Goal: Task Accomplishment & Management: Use online tool/utility

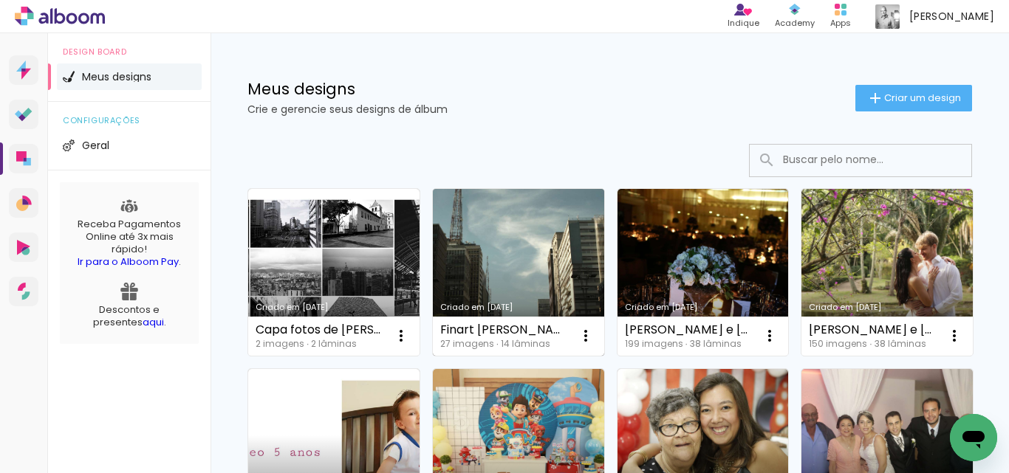
click at [523, 255] on link "Criado em [DATE]" at bounding box center [518, 272] width 171 height 167
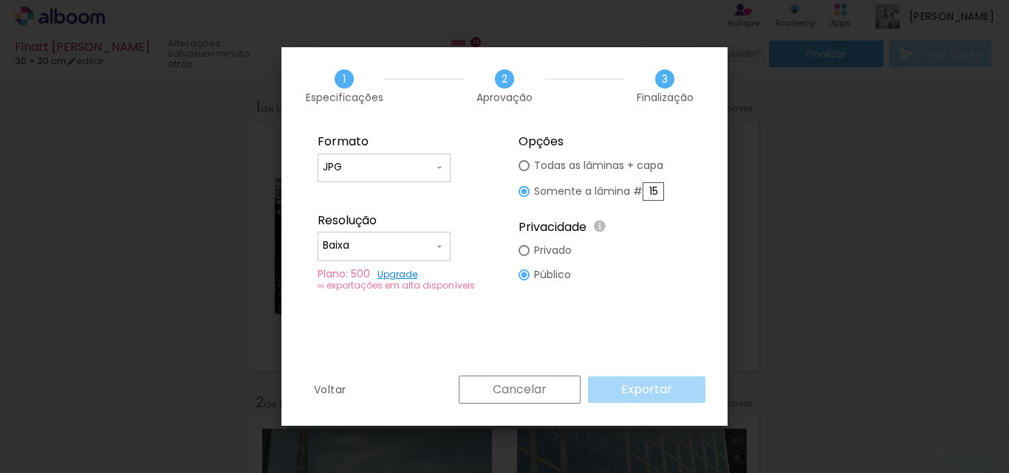
click at [656, 391] on div "Cancelar Exportar" at bounding box center [578, 390] width 254 height 28
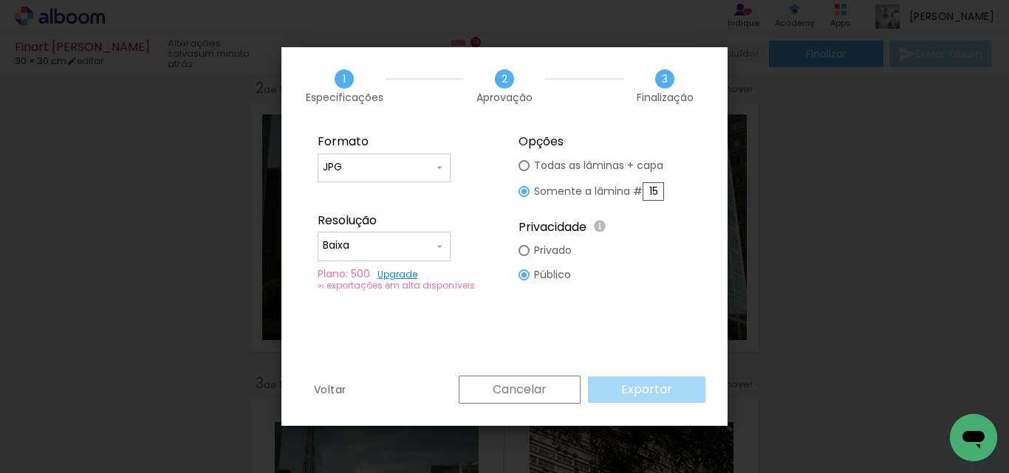
scroll to position [5689, 0]
click at [521, 168] on div at bounding box center [523, 165] width 11 height 11
type paper-radio-button "on"
click at [0, 0] on slot "Exportar" at bounding box center [0, 0] width 0 height 0
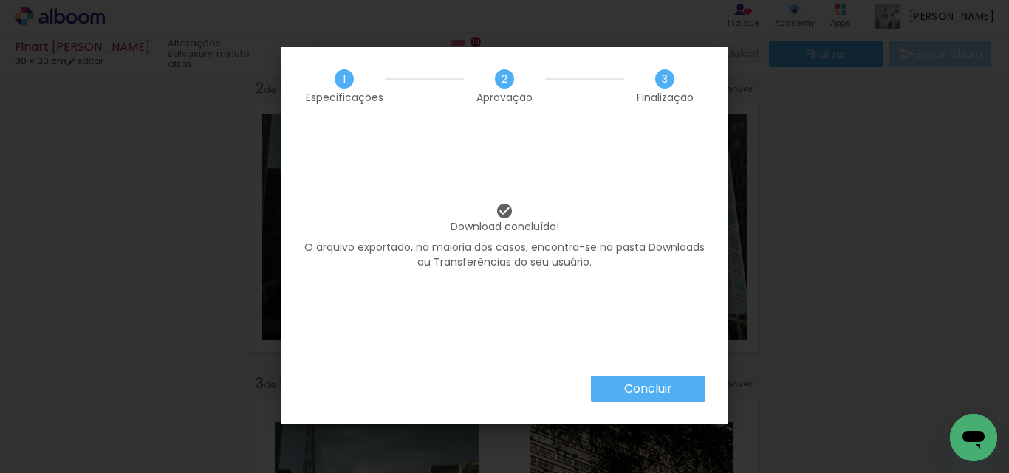
click at [0, 0] on slot "Concluir" at bounding box center [0, 0] width 0 height 0
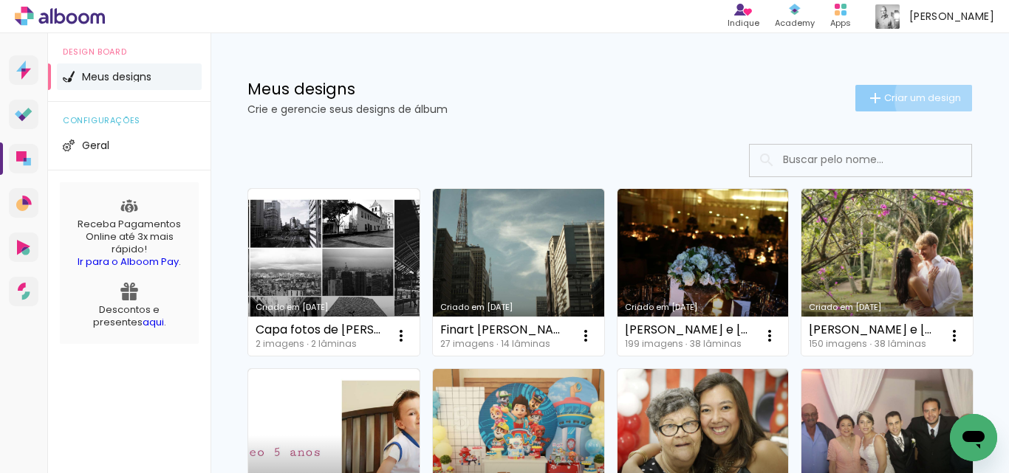
click at [921, 98] on span "Criar um design" at bounding box center [922, 98] width 77 height 10
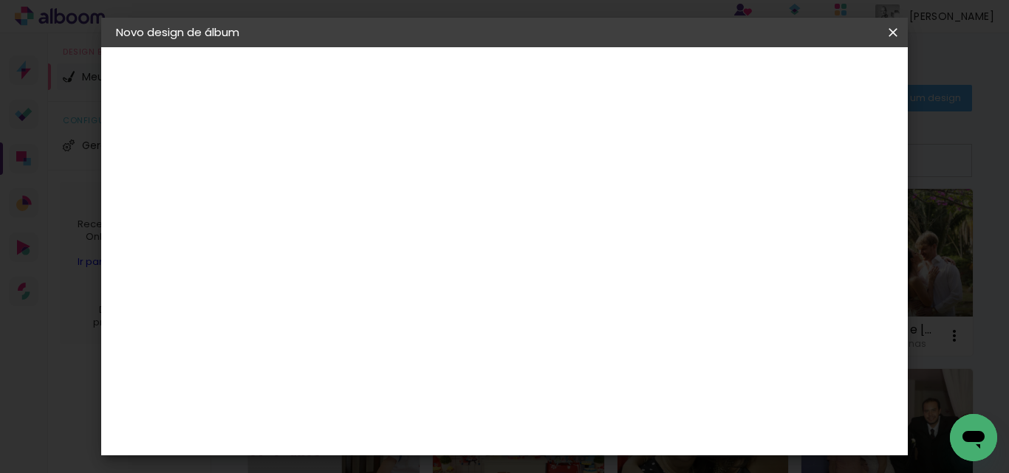
click at [357, 190] on input at bounding box center [357, 198] width 0 height 23
type input "album teste"
type paper-input "album teste"
click at [357, 191] on input "album teste" at bounding box center [357, 198] width 0 height 23
click at [0, 0] on slot "Avançar" at bounding box center [0, 0] width 0 height 0
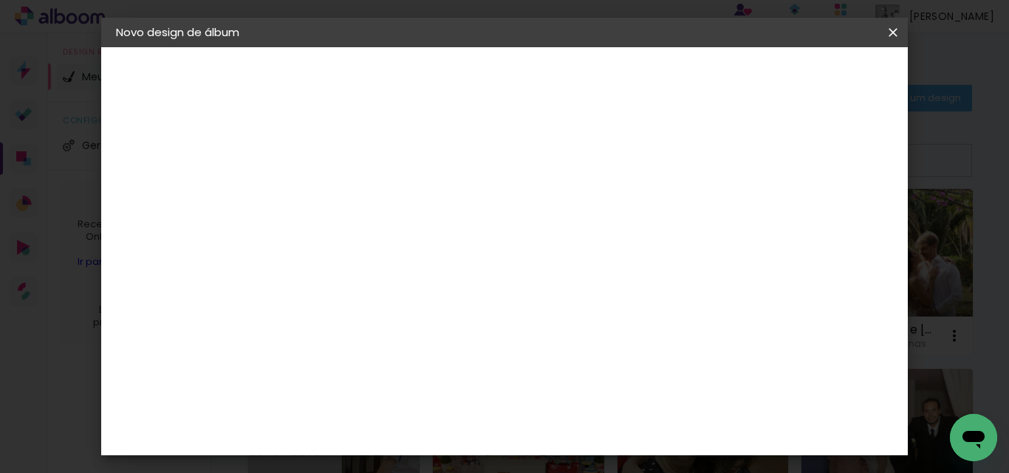
click at [634, 221] on paper-item "Tamanho Livre" at bounding box center [563, 224] width 142 height 32
click at [0, 0] on slot "Tamanho Livre" at bounding box center [0, 0] width 0 height 0
click at [0, 0] on slot "Avançar" at bounding box center [0, 0] width 0 height 0
click at [483, 162] on span "30" at bounding box center [479, 165] width 24 height 22
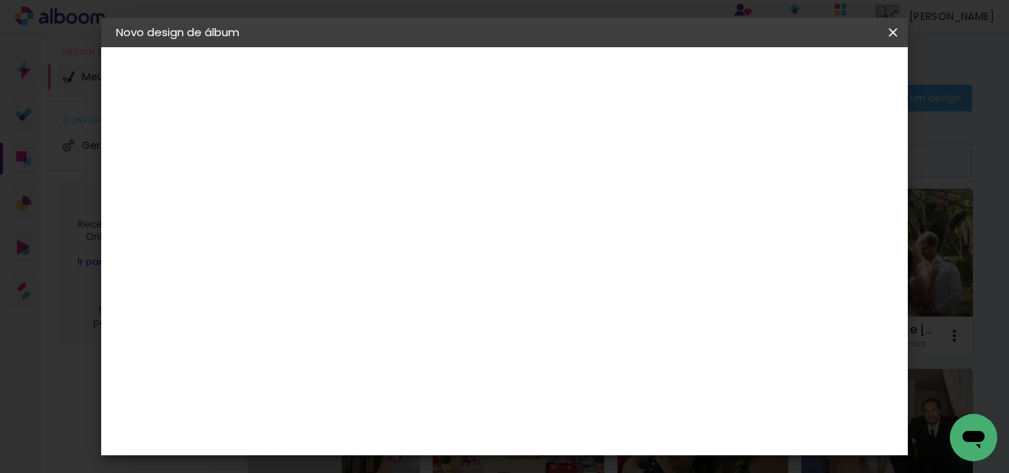
click at [324, 315] on input "30" at bounding box center [311, 315] width 38 height 22
click at [800, 77] on span "Iniciar design" at bounding box center [766, 78] width 67 height 10
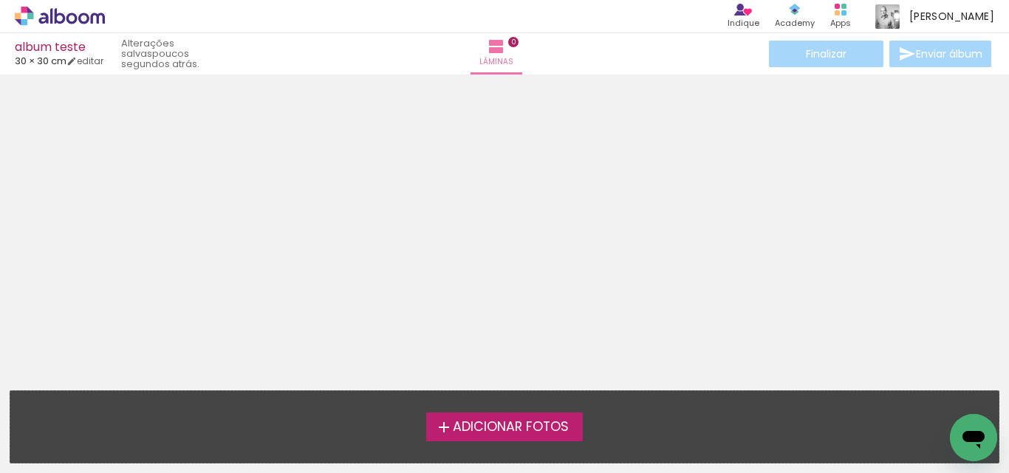
click at [513, 429] on span "Adicionar Fotos" at bounding box center [511, 427] width 116 height 13
click at [0, 0] on input "file" at bounding box center [0, 0] width 0 height 0
click at [501, 421] on span "Adicionar Fotos" at bounding box center [511, 427] width 116 height 13
click at [0, 0] on input "file" at bounding box center [0, 0] width 0 height 0
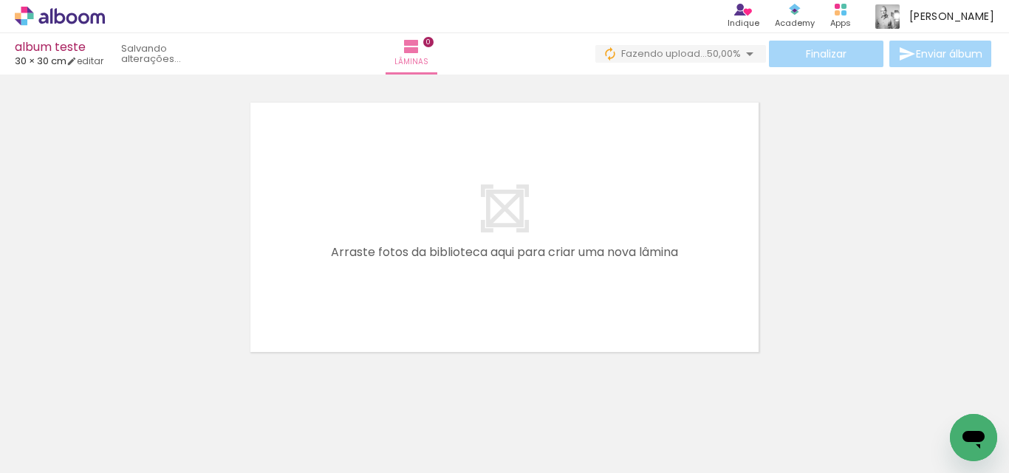
drag, startPoint x: 904, startPoint y: 157, endPoint x: 897, endPoint y: 153, distance: 8.6
click at [902, 155] on div at bounding box center [504, 209] width 1009 height 296
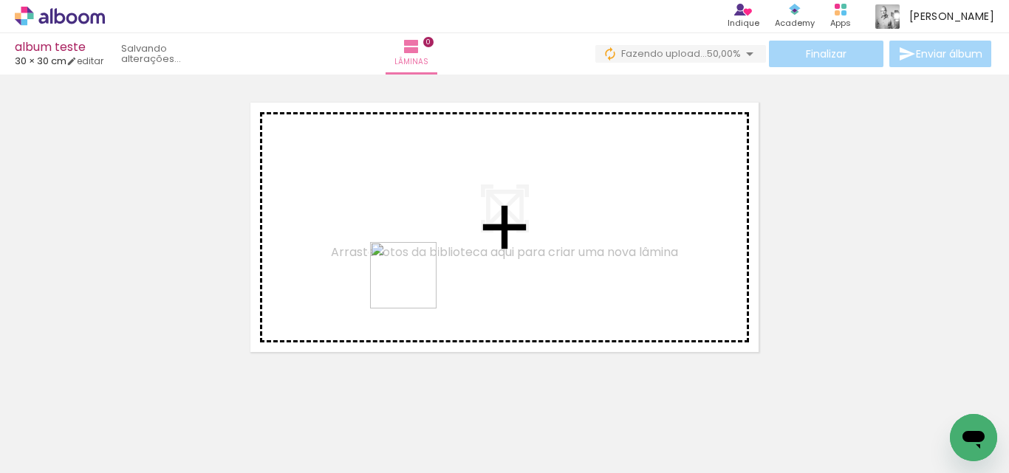
drag, startPoint x: 414, startPoint y: 286, endPoint x: 260, endPoint y: 365, distance: 173.0
click at [476, 247] on quentale-workspace at bounding box center [504, 236] width 1009 height 473
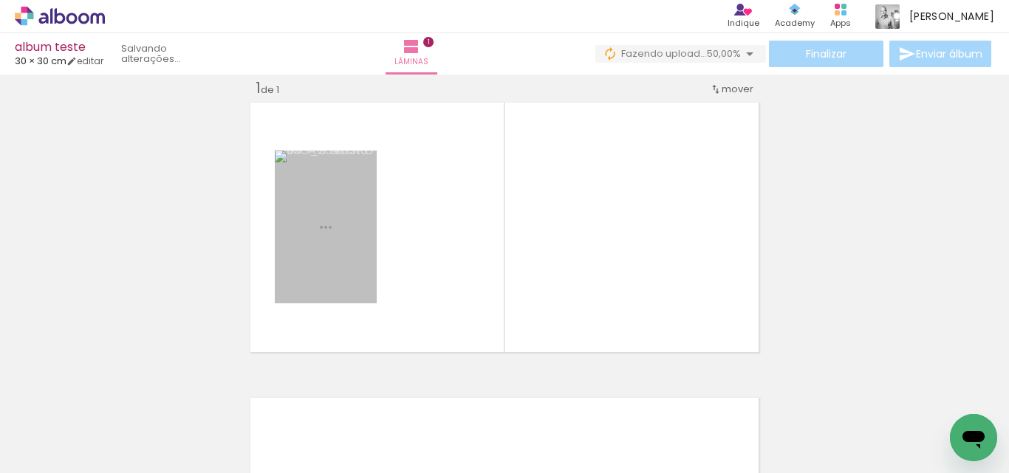
scroll to position [19, 0]
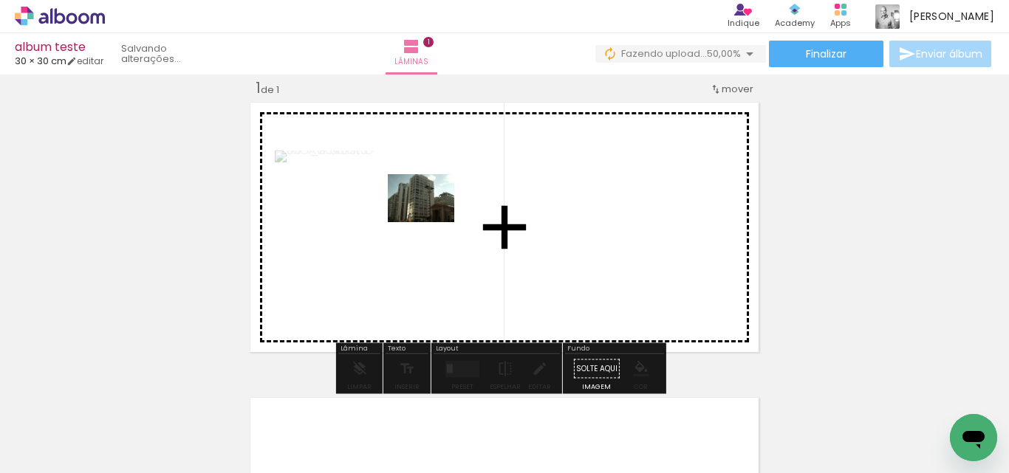
drag, startPoint x: 168, startPoint y: 413, endPoint x: 423, endPoint y: 214, distance: 323.0
click at [425, 215] on quentale-workspace at bounding box center [504, 236] width 1009 height 473
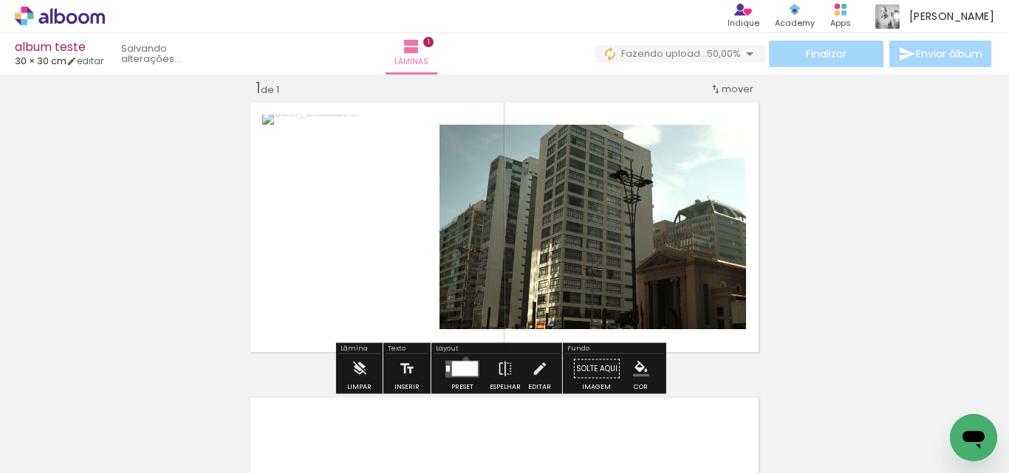
click at [462, 360] on div at bounding box center [462, 369] width 40 height 30
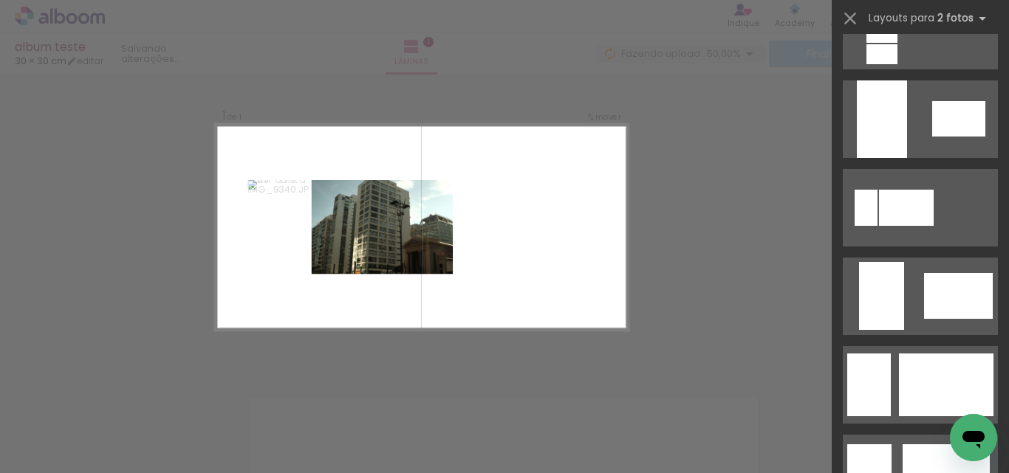
scroll to position [886, 0]
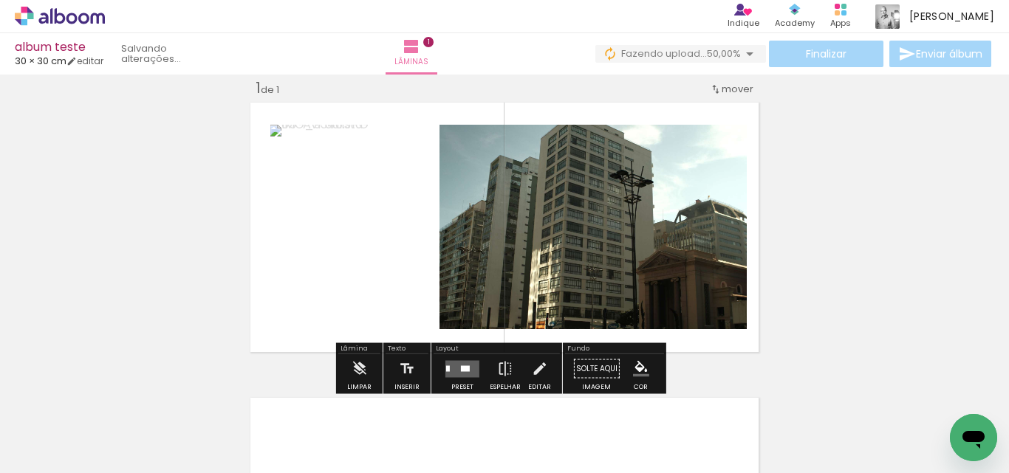
click at [626, 258] on quentale-photo at bounding box center [592, 227] width 307 height 205
drag, startPoint x: 704, startPoint y: 330, endPoint x: 667, endPoint y: 272, distance: 68.6
click at [680, 291] on quentale-layouter at bounding box center [504, 227] width 517 height 258
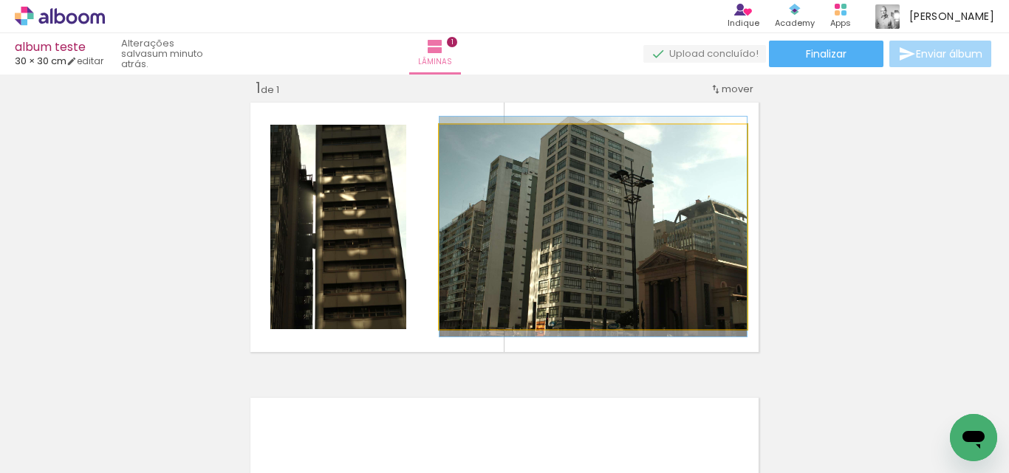
drag, startPoint x: 655, startPoint y: 265, endPoint x: 633, endPoint y: 266, distance: 22.2
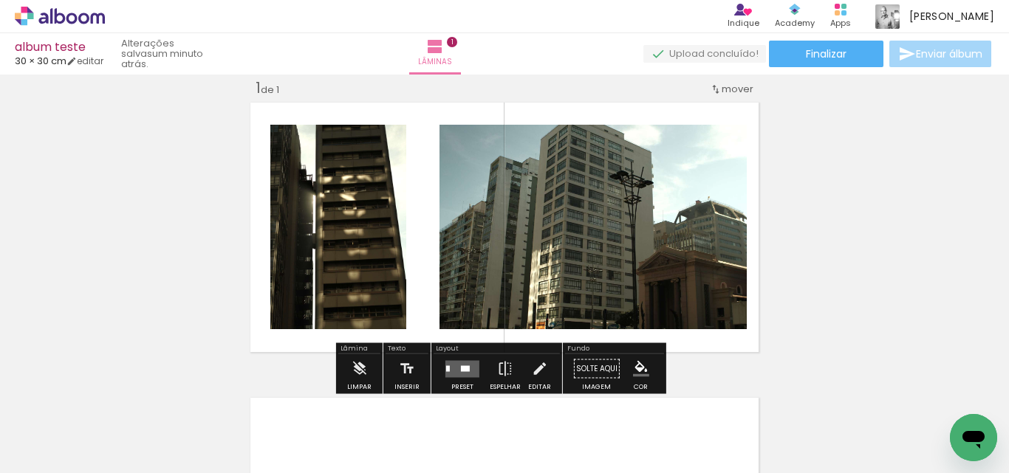
click at [0, 0] on slot "P&B" at bounding box center [0, 0] width 0 height 0
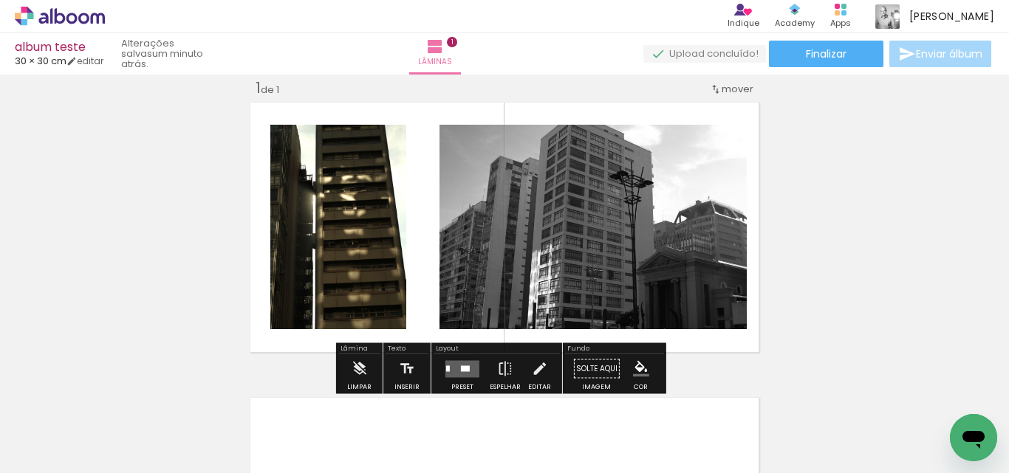
click at [0, 0] on slot "P&B" at bounding box center [0, 0] width 0 height 0
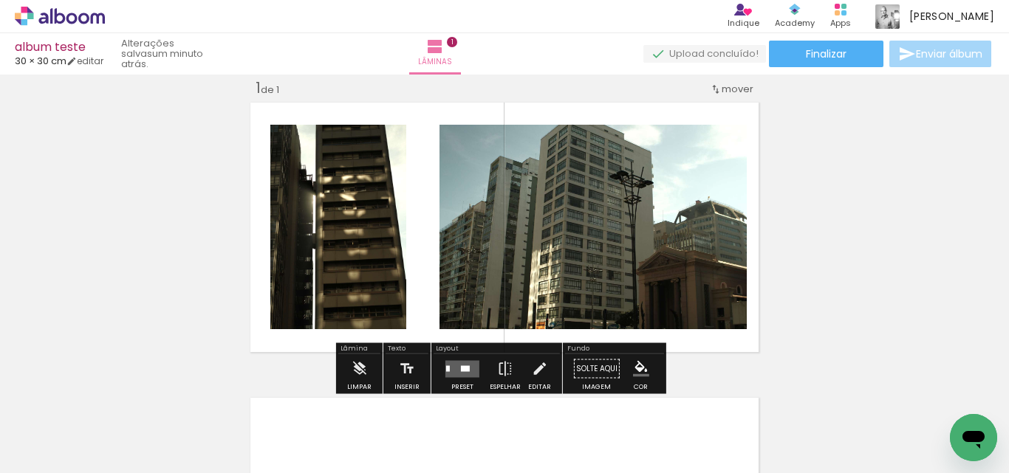
click at [0, 0] on slot "P&B" at bounding box center [0, 0] width 0 height 0
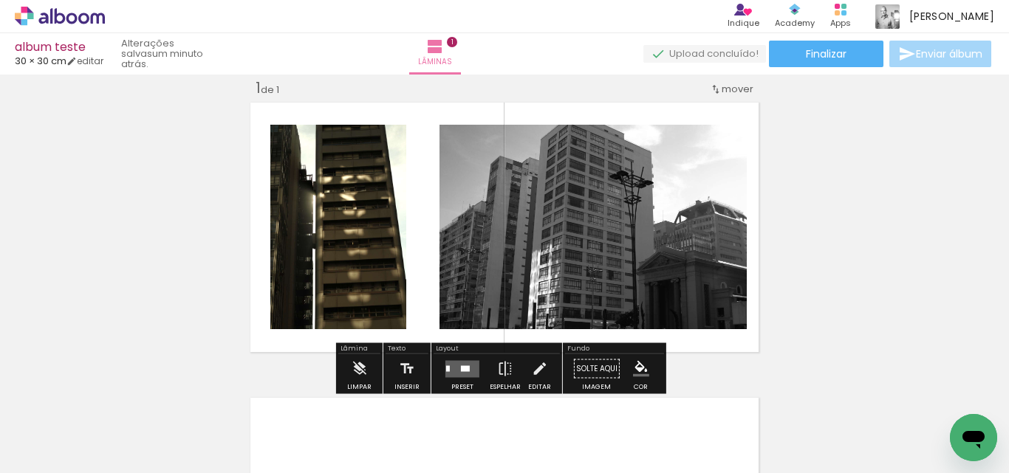
click at [388, 148] on paper-button "P&B" at bounding box center [392, 140] width 22 height 22
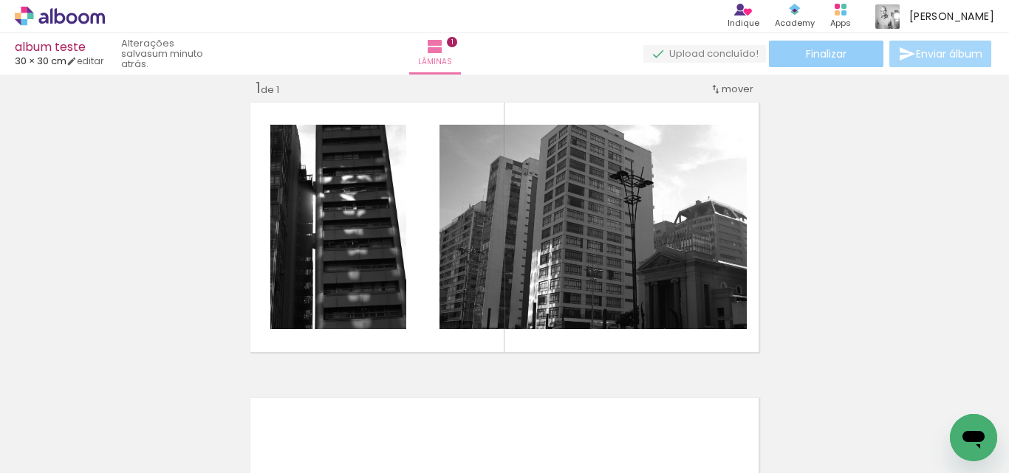
click at [834, 58] on span "Finalizar" at bounding box center [826, 54] width 41 height 10
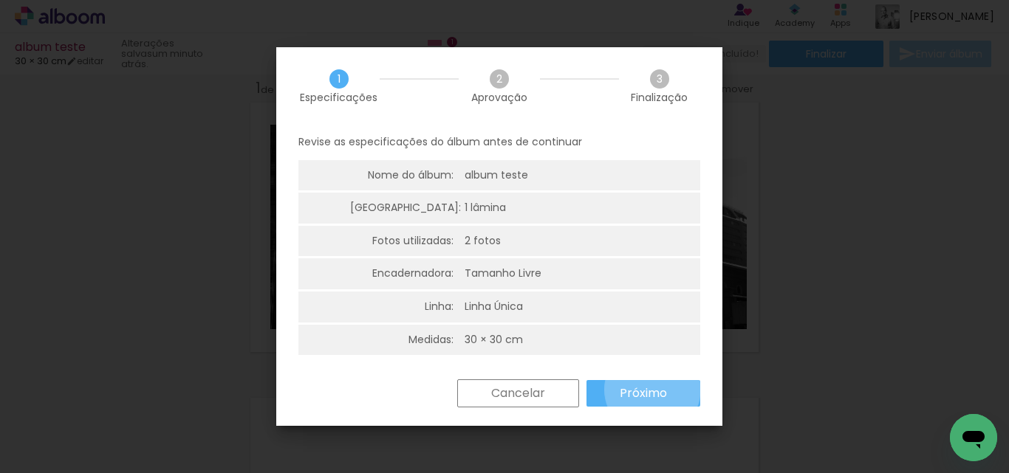
click at [0, 0] on slot "Próximo" at bounding box center [0, 0] width 0 height 0
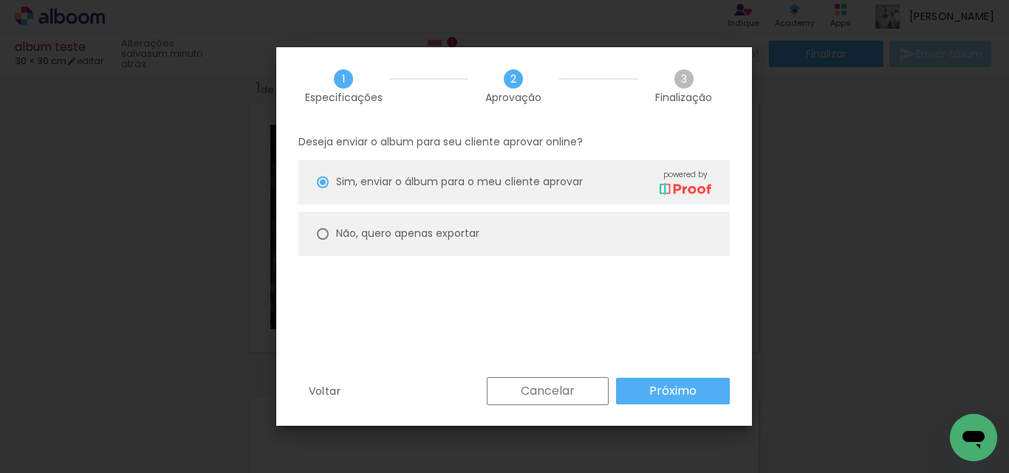
click at [317, 188] on div at bounding box center [323, 182] width 12 height 12
type paper-radio-button "on"
click at [0, 0] on slot "Próximo" at bounding box center [0, 0] width 0 height 0
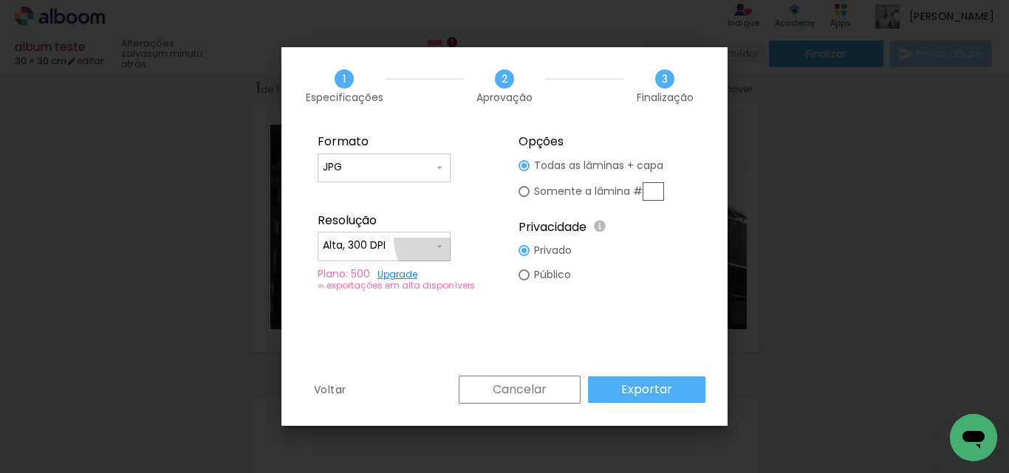
click at [439, 241] on iron-icon at bounding box center [439, 247] width 12 height 12
click at [357, 272] on paper-item "Baixa" at bounding box center [383, 273] width 133 height 30
type input "Baixa"
click at [0, 0] on slot "Exportar" at bounding box center [0, 0] width 0 height 0
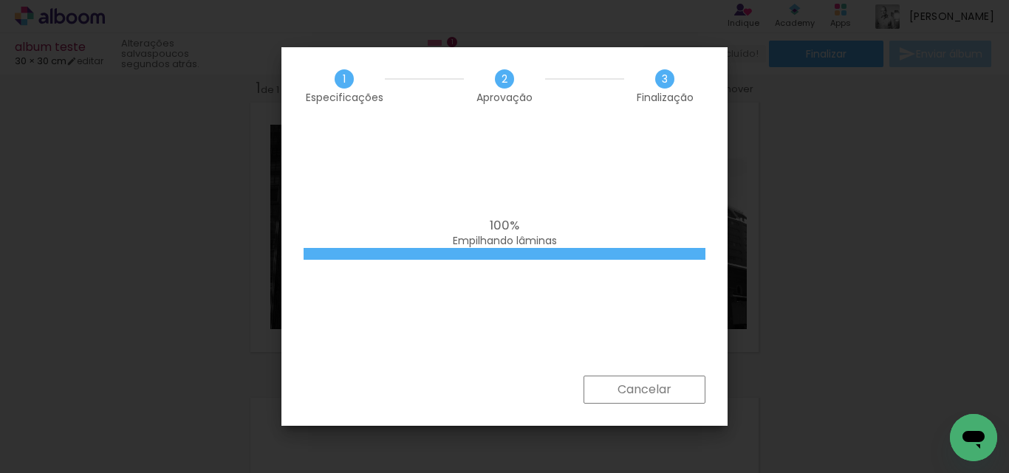
click at [863, 236] on iron-overlay-backdrop at bounding box center [504, 236] width 1009 height 473
click at [850, 247] on iron-overlay-backdrop at bounding box center [504, 236] width 1009 height 473
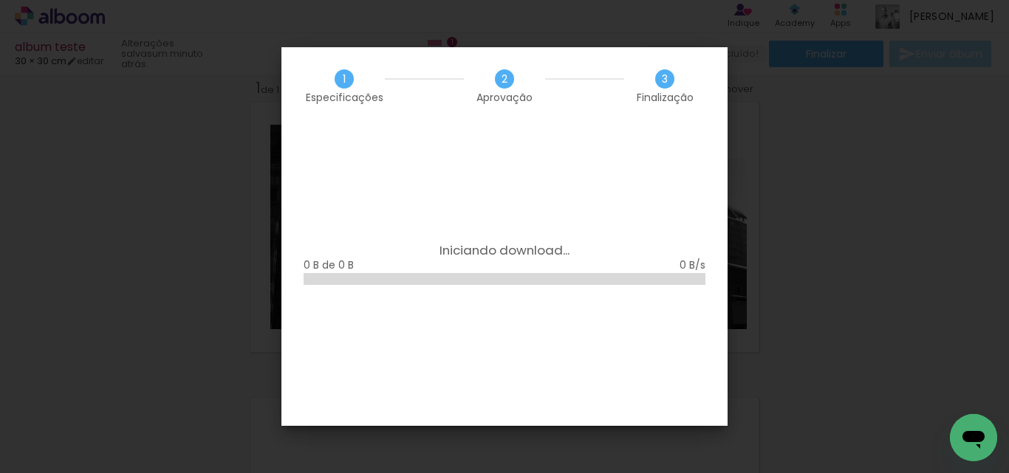
click at [805, 230] on iron-overlay-backdrop at bounding box center [504, 236] width 1009 height 473
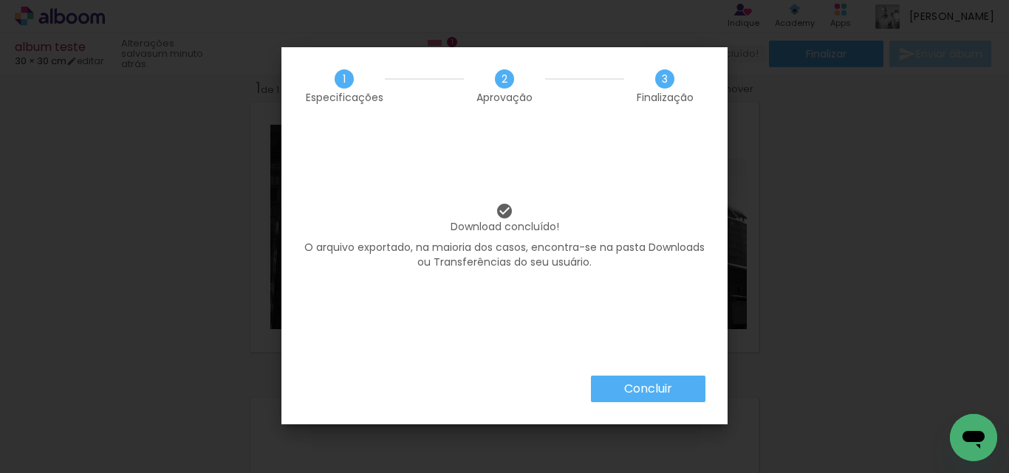
drag, startPoint x: 957, startPoint y: 209, endPoint x: 902, endPoint y: 202, distance: 55.9
click at [952, 209] on iron-overlay-backdrop at bounding box center [504, 236] width 1009 height 473
click at [0, 0] on slot "Concluir" at bounding box center [0, 0] width 0 height 0
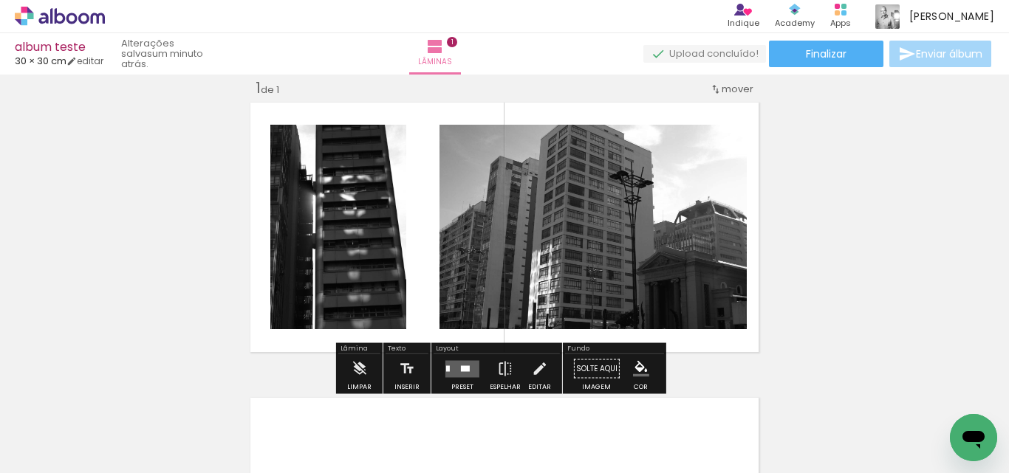
drag, startPoint x: 924, startPoint y: 196, endPoint x: 914, endPoint y: 195, distance: 10.4
click at [921, 195] on div "Inserir lâmina 1 de 1" at bounding box center [504, 356] width 1009 height 591
click at [16, 10] on icon at bounding box center [60, 16] width 90 height 19
